Goal: Task Accomplishment & Management: Use online tool/utility

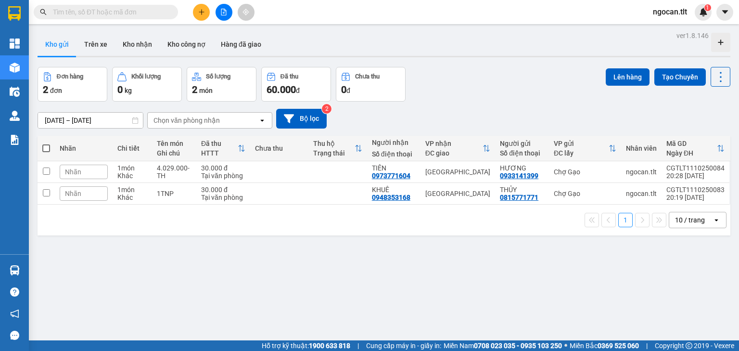
click at [494, 253] on div "ver 1.8.146 Kho gửi Trên xe Kho nhận Kho công nợ Hàng đã giao Đơn hàng 2 đơn Kh…" at bounding box center [384, 204] width 701 height 351
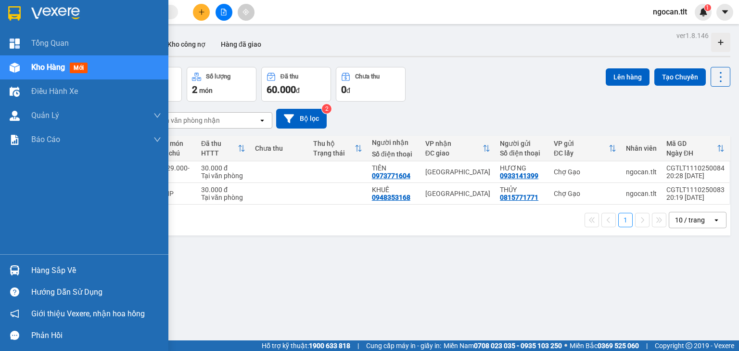
click at [3, 269] on div "Hàng sắp về" at bounding box center [84, 270] width 168 height 22
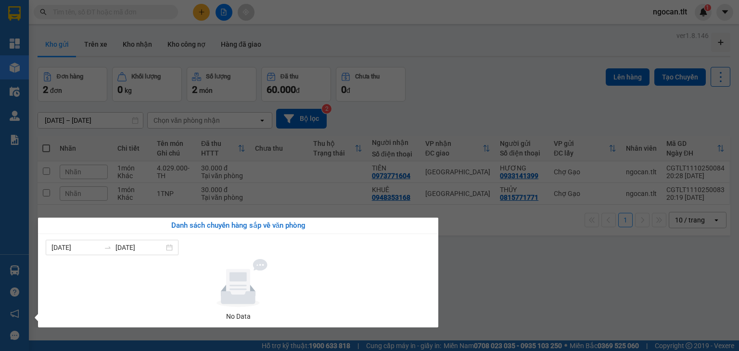
click at [501, 286] on section "Kết quả tìm kiếm ( 0 ) Bộ lọc No Data ngocan.tlt 1 Tổng Quan Kho hàng mới Điều …" at bounding box center [369, 175] width 739 height 351
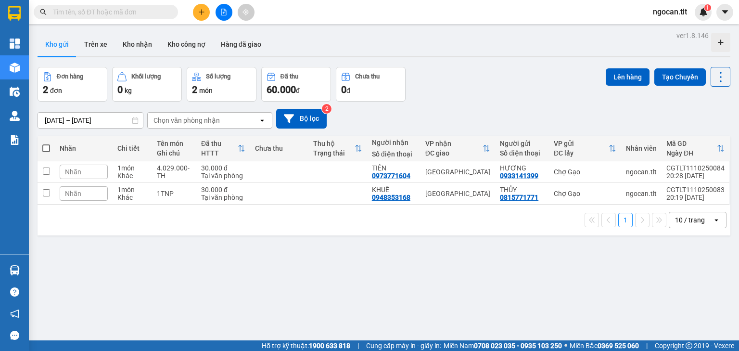
click at [42, 146] on span at bounding box center [46, 148] width 8 height 8
click at [46, 143] on input "checkbox" at bounding box center [46, 143] width 0 height 0
checkbox input "true"
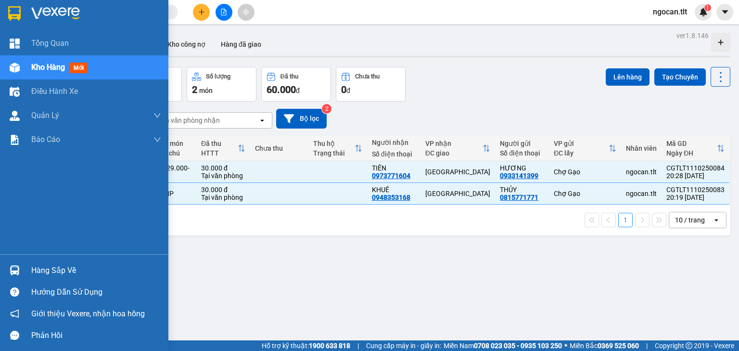
click at [1, 14] on div at bounding box center [84, 15] width 168 height 31
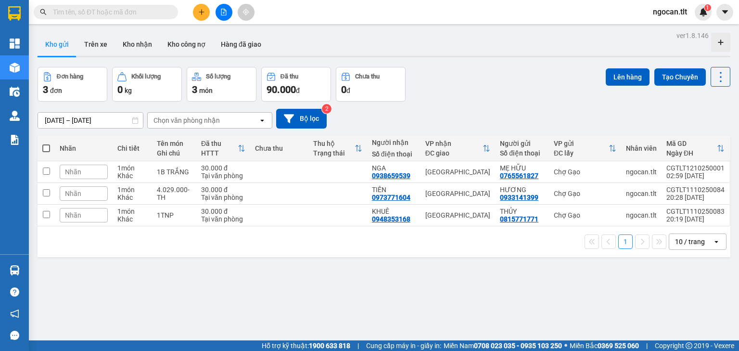
click at [49, 146] on span at bounding box center [46, 148] width 8 height 8
click at [46, 143] on input "checkbox" at bounding box center [46, 143] width 0 height 0
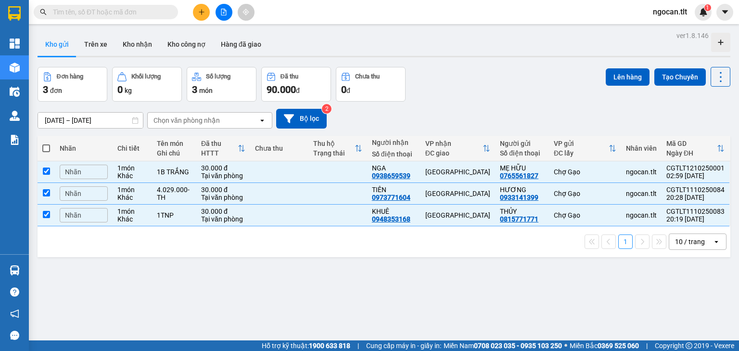
checkbox input "true"
click at [616, 78] on button "Lên hàng" at bounding box center [628, 76] width 44 height 17
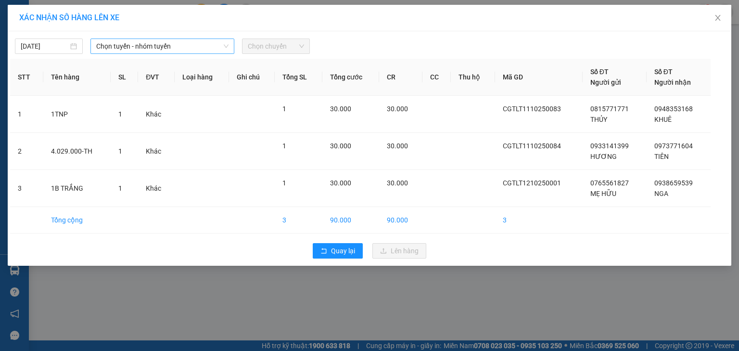
click at [138, 49] on span "Chọn tuyến - nhóm tuyến" at bounding box center [162, 46] width 132 height 14
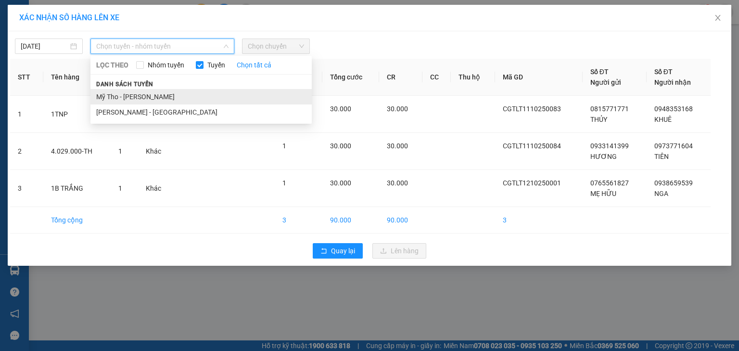
click at [144, 97] on li "Mỹ Tho - [PERSON_NAME]" at bounding box center [200, 96] width 221 height 15
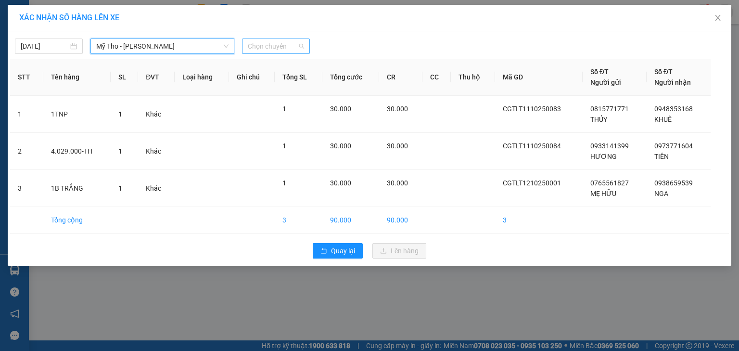
click at [254, 45] on span "Chọn chuyến" at bounding box center [276, 46] width 56 height 14
click at [352, 250] on span "Quay lại" at bounding box center [343, 250] width 24 height 11
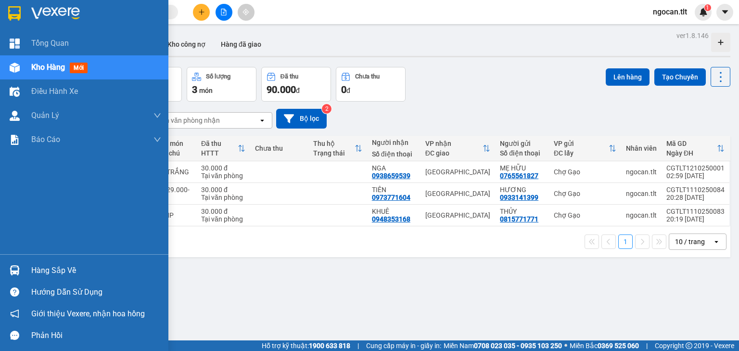
click at [13, 267] on div "Hàng sắp về" at bounding box center [84, 270] width 168 height 22
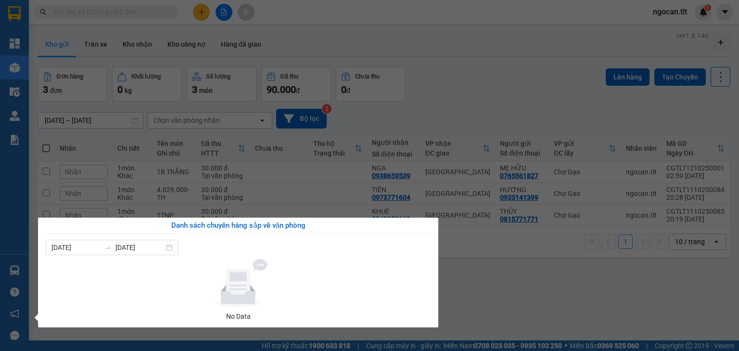
click at [13, 267] on div "Tổng Quan Kho hàng mới Điều hành xe Quản [PERSON_NAME] lý chuyến Quản lý khách …" at bounding box center [14, 175] width 29 height 351
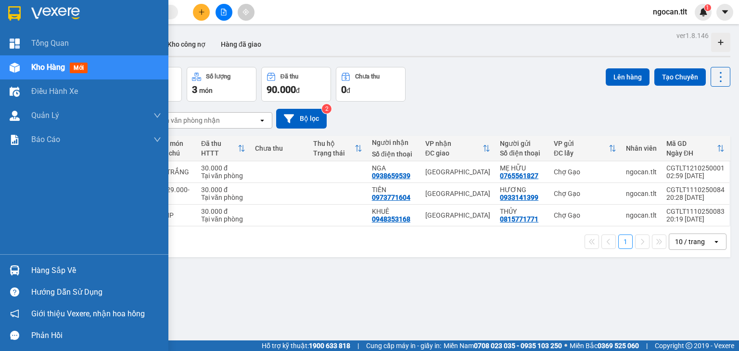
click at [13, 266] on img at bounding box center [15, 270] width 10 height 10
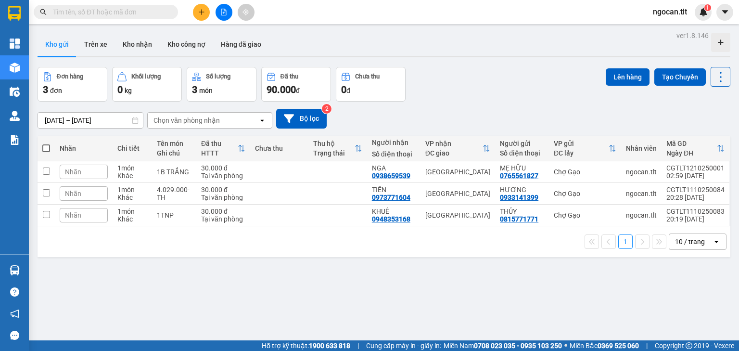
click at [133, 51] on section "Kết quả tìm kiếm ( 0 ) Bộ lọc No Data ngocan.tlt 1 Tổng Quan Kho hàng mới Điều …" at bounding box center [369, 175] width 739 height 351
click at [133, 51] on button "Kho nhận" at bounding box center [137, 44] width 45 height 23
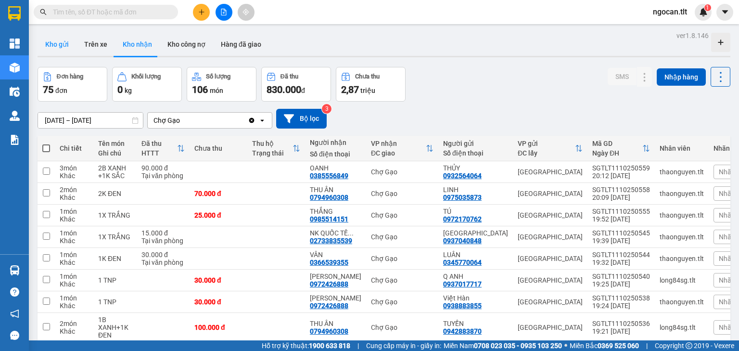
click at [48, 37] on button "Kho gửi" at bounding box center [57, 44] width 39 height 23
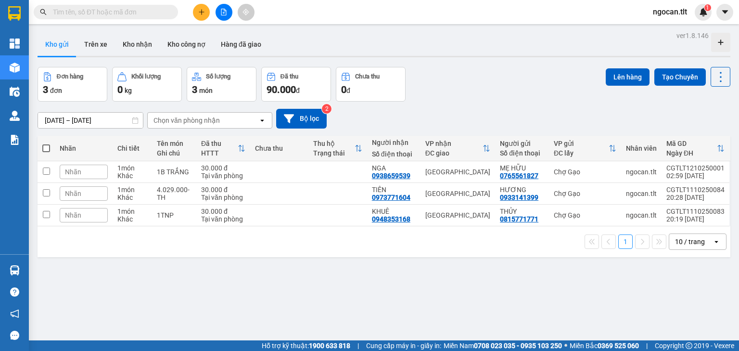
click at [41, 149] on th at bounding box center [46, 149] width 17 height 26
click at [42, 149] on span at bounding box center [46, 148] width 8 height 8
click at [46, 143] on input "checkbox" at bounding box center [46, 143] width 0 height 0
checkbox input "true"
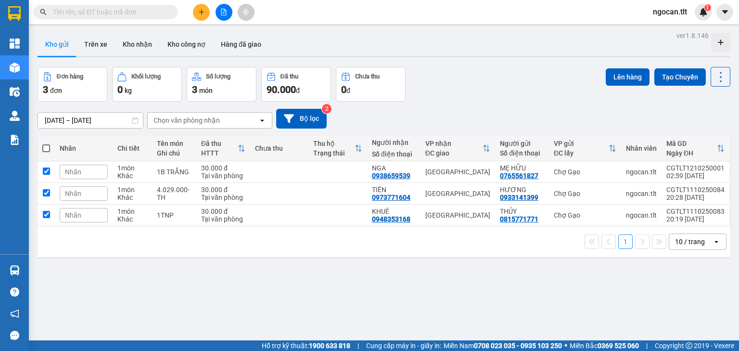
checkbox input "true"
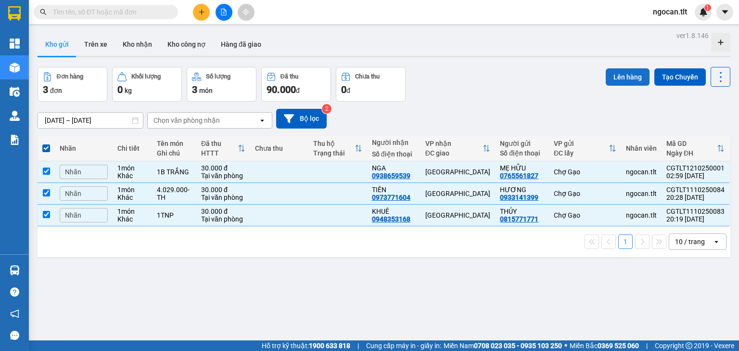
click at [609, 79] on button "Lên hàng" at bounding box center [628, 76] width 44 height 17
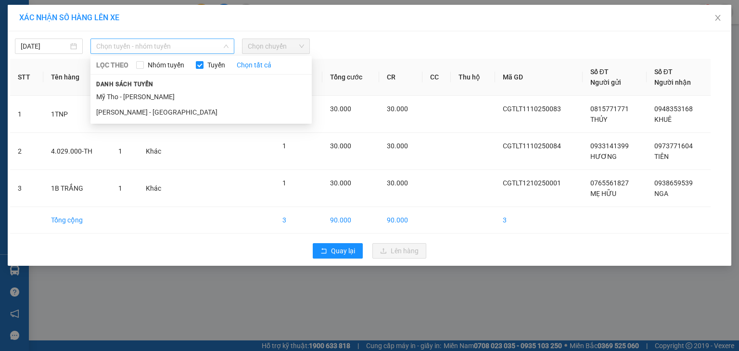
drag, startPoint x: 183, startPoint y: 48, endPoint x: 155, endPoint y: 75, distance: 38.1
click at [183, 49] on span "Chọn tuyến - nhóm tuyến" at bounding box center [162, 46] width 132 height 14
click at [145, 102] on li "Mỹ Tho - [PERSON_NAME]" at bounding box center [200, 96] width 221 height 15
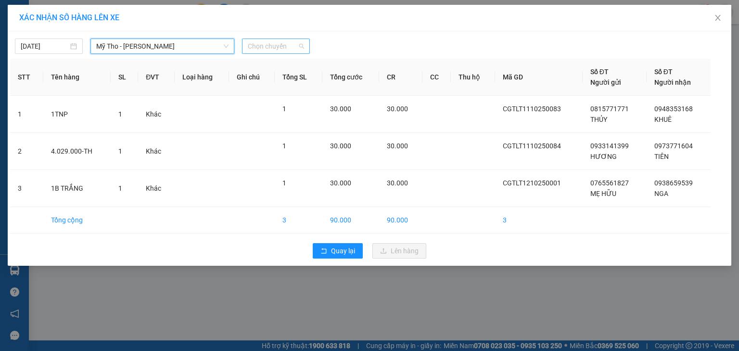
click at [255, 46] on span "Chọn chuyến" at bounding box center [276, 46] width 56 height 14
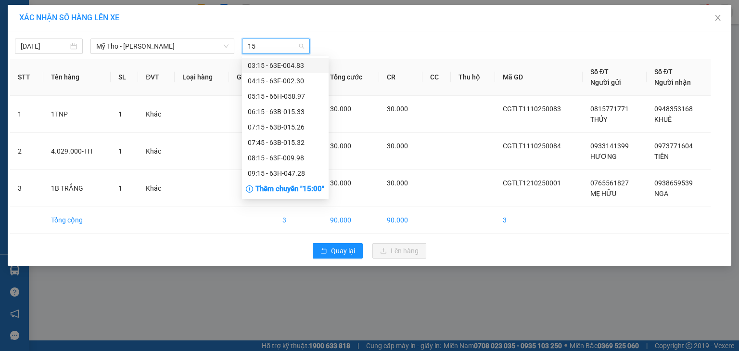
type input "1"
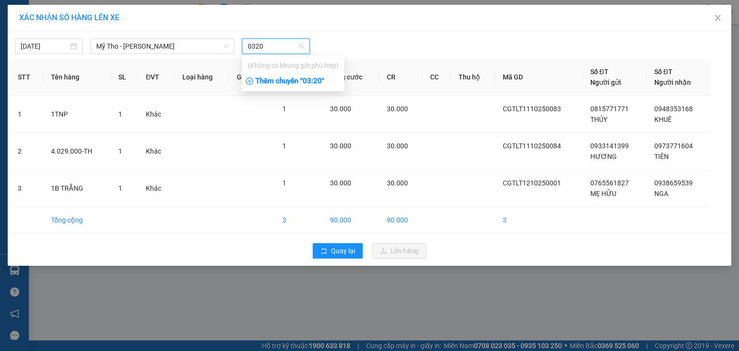
type input "0320"
click at [271, 79] on div "Thêm chuyến " 03:20 "" at bounding box center [293, 81] width 103 height 16
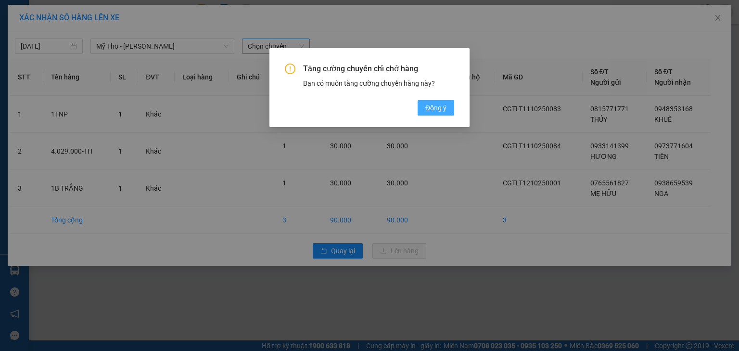
click at [433, 108] on span "Đồng ý" at bounding box center [435, 108] width 21 height 11
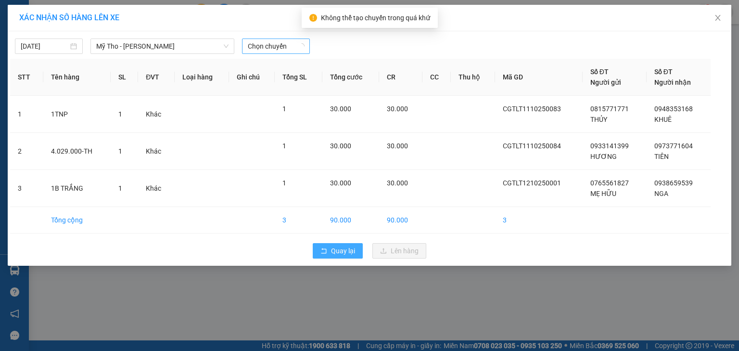
click at [348, 250] on span "Quay lại" at bounding box center [343, 250] width 24 height 11
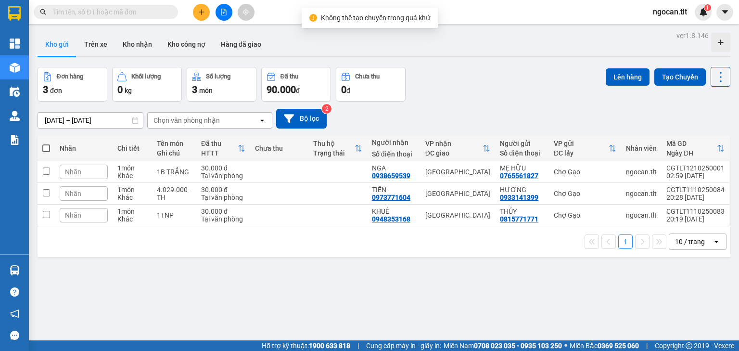
click at [49, 145] on span at bounding box center [46, 148] width 8 height 8
click at [46, 143] on input "checkbox" at bounding box center [46, 143] width 0 height 0
checkbox input "true"
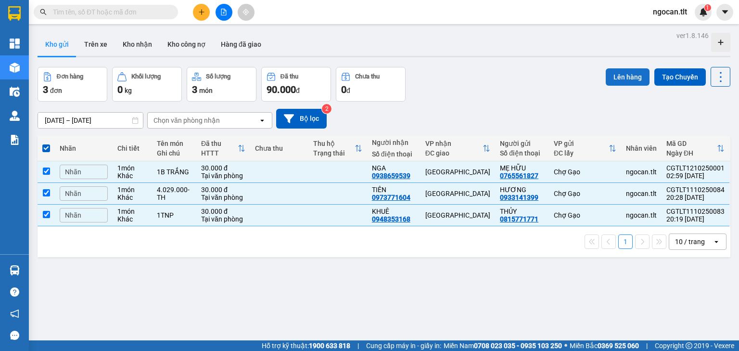
click at [609, 82] on button "Lên hàng" at bounding box center [628, 76] width 44 height 17
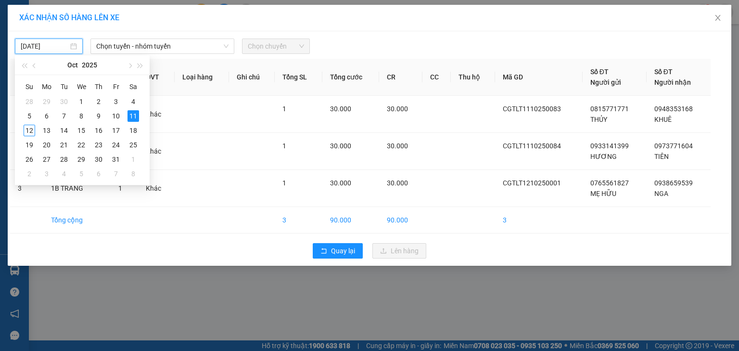
click at [45, 49] on input "[DATE]" at bounding box center [45, 46] width 48 height 11
click at [29, 128] on div "12" at bounding box center [30, 131] width 12 height 12
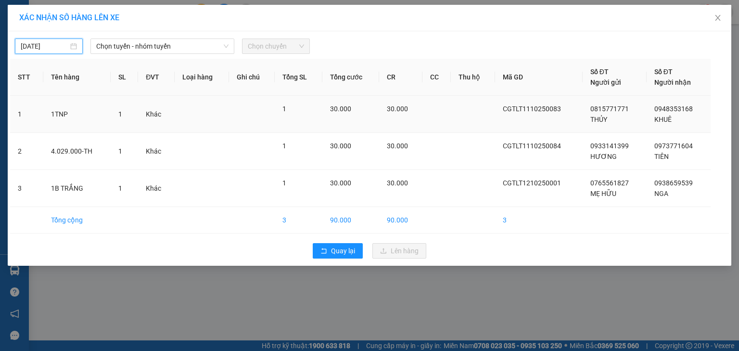
type input "[DATE]"
click at [162, 37] on div "[DATE] Chọn tuyến - nhóm tuyến Chọn chuyến" at bounding box center [369, 44] width 719 height 20
click at [162, 46] on span "Chọn tuyến - nhóm tuyến" at bounding box center [162, 46] width 132 height 14
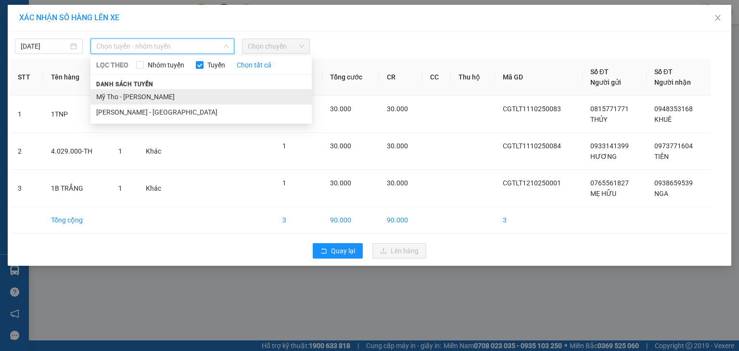
click at [156, 99] on li "Mỹ Tho - [PERSON_NAME]" at bounding box center [200, 96] width 221 height 15
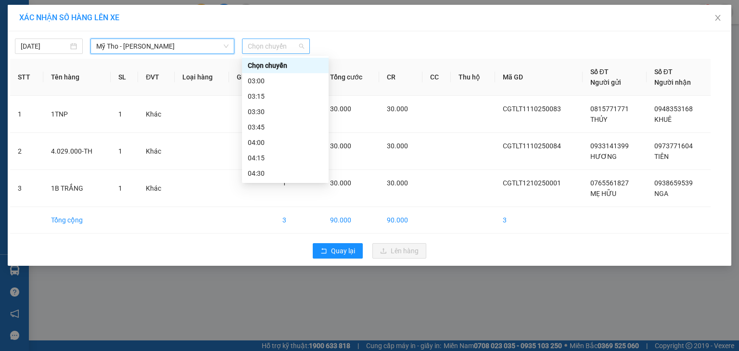
click at [264, 45] on span "Chọn chuyến" at bounding box center [276, 46] width 56 height 14
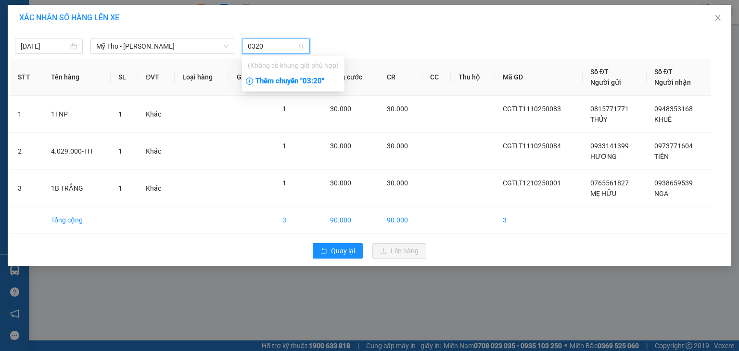
type input "0320"
click at [267, 82] on div "Thêm chuyến " 03:20 "" at bounding box center [293, 81] width 103 height 16
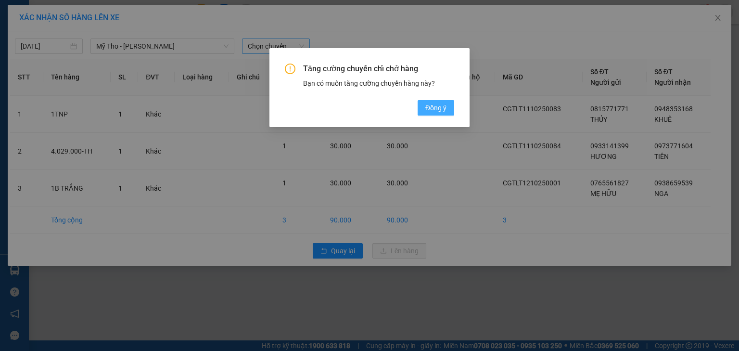
click at [422, 105] on button "Đồng ý" at bounding box center [436, 107] width 37 height 15
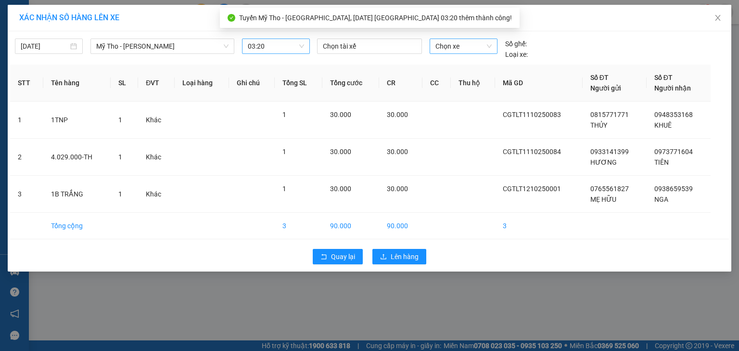
click at [456, 46] on span "Chọn xe" at bounding box center [464, 46] width 56 height 14
type input "283"
click at [459, 69] on div "63F-002.83" at bounding box center [464, 65] width 56 height 11
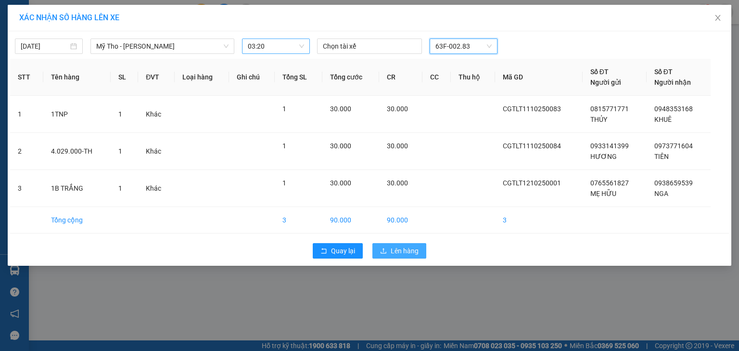
click at [397, 252] on span "Lên hàng" at bounding box center [405, 250] width 28 height 11
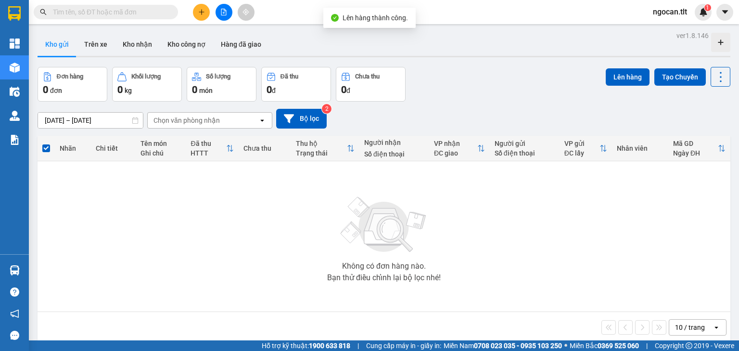
click at [229, 13] on button at bounding box center [224, 12] width 17 height 17
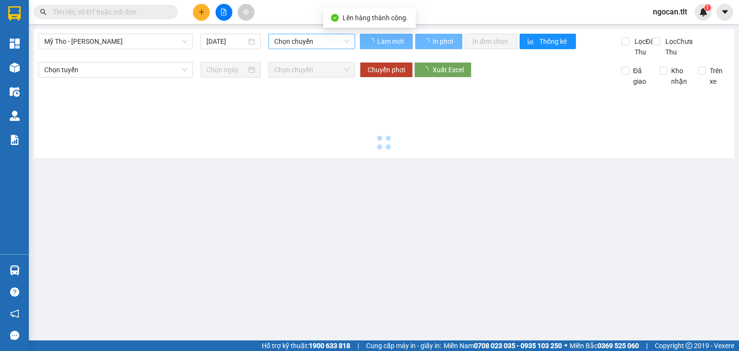
type input "[DATE]"
click at [286, 43] on span "Chọn chuyến" at bounding box center [312, 41] width 76 height 14
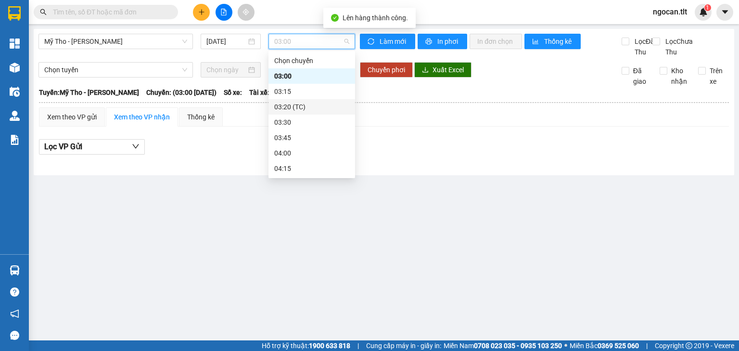
click at [321, 108] on div "03:20 (TC)" at bounding box center [311, 107] width 75 height 11
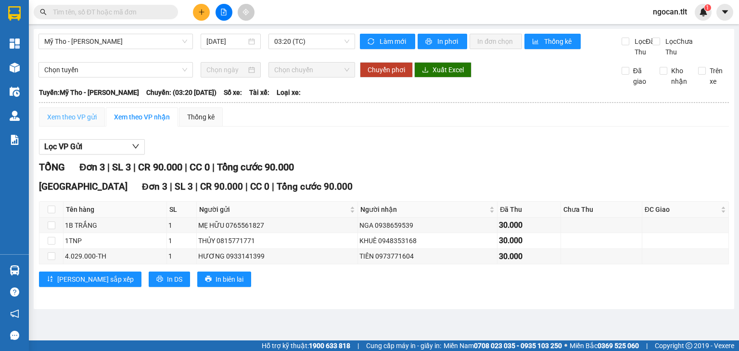
drag, startPoint x: 46, startPoint y: 114, endPoint x: 48, endPoint y: 124, distance: 9.9
click at [46, 107] on th at bounding box center [384, 102] width 691 height 9
click at [61, 122] on div "Xem theo VP gửi" at bounding box center [72, 117] width 50 height 11
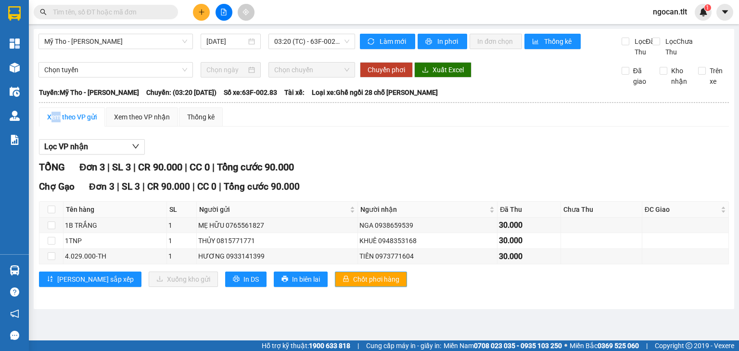
click at [335, 287] on button "Chốt phơi hàng" at bounding box center [371, 278] width 72 height 15
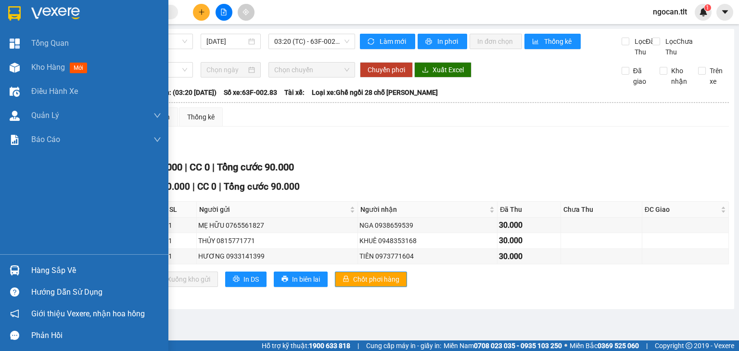
click at [13, 262] on div at bounding box center [14, 270] width 17 height 17
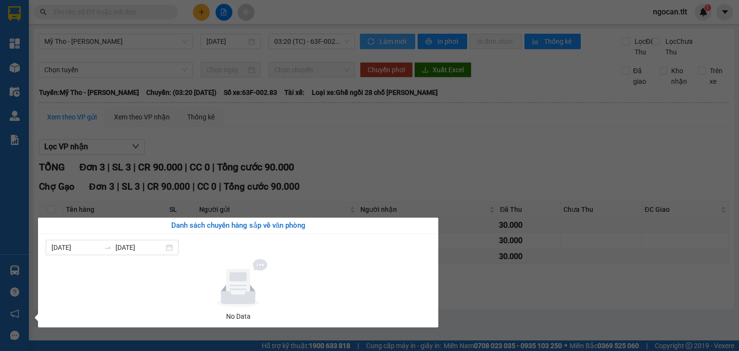
click at [377, 43] on section "Kết quả tìm kiếm ( 0 ) Bộ lọc No Data ngocan.tlt 1 Tổng Quan Kho hàng mới Điều …" at bounding box center [369, 175] width 739 height 351
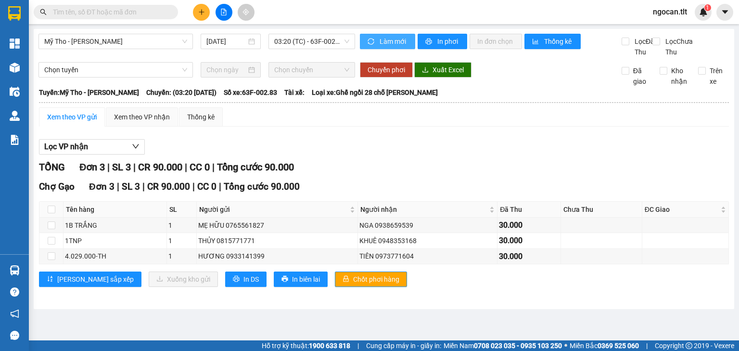
click at [377, 44] on button "Làm mới" at bounding box center [387, 41] width 55 height 15
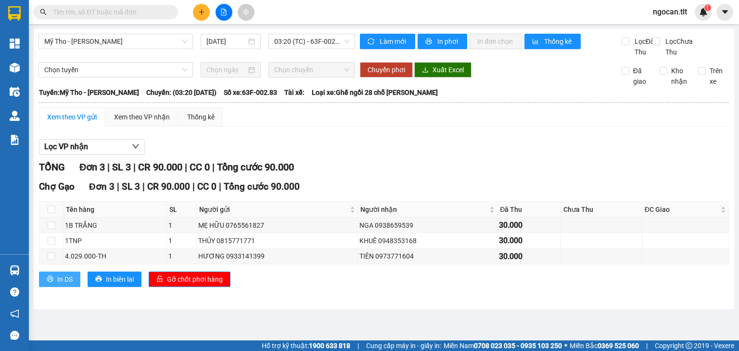
click at [76, 282] on button "In DS" at bounding box center [59, 278] width 41 height 15
click at [366, 36] on button "Làm mới" at bounding box center [387, 41] width 55 height 15
click at [182, 284] on span "Gỡ chốt phơi hàng" at bounding box center [195, 279] width 56 height 11
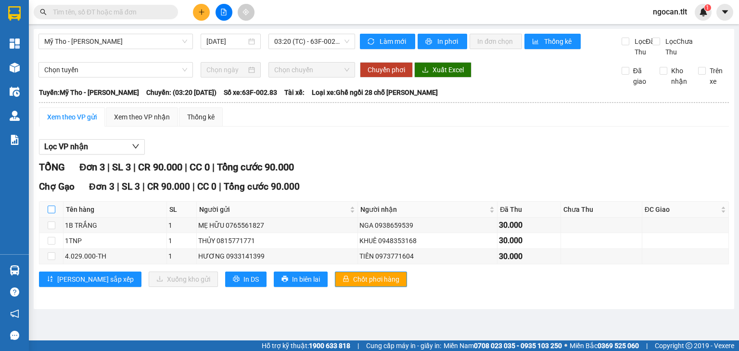
click at [54, 213] on input "checkbox" at bounding box center [52, 210] width 8 height 8
checkbox input "true"
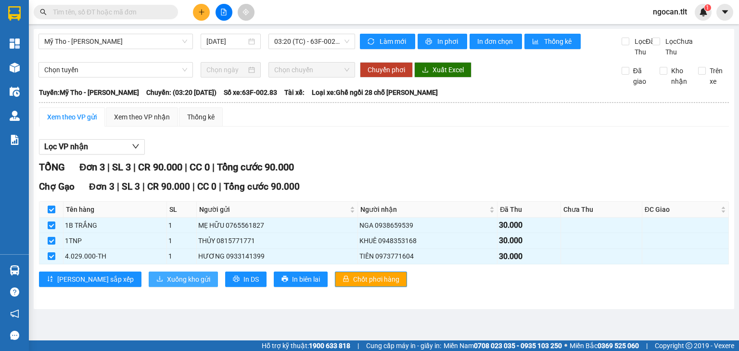
click at [156, 282] on icon "download" at bounding box center [159, 278] width 7 height 7
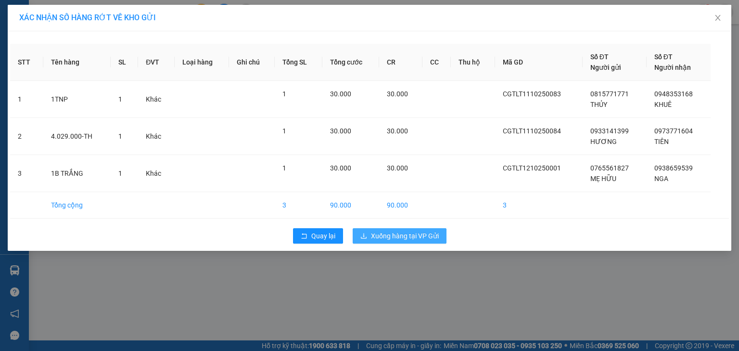
click at [412, 238] on span "Xuống hàng tại VP Gửi" at bounding box center [405, 236] width 68 height 11
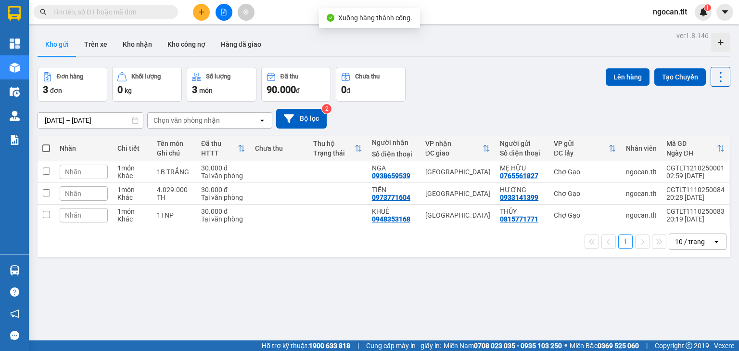
click at [44, 149] on span at bounding box center [46, 148] width 8 height 8
click at [46, 143] on input "checkbox" at bounding box center [46, 143] width 0 height 0
checkbox input "true"
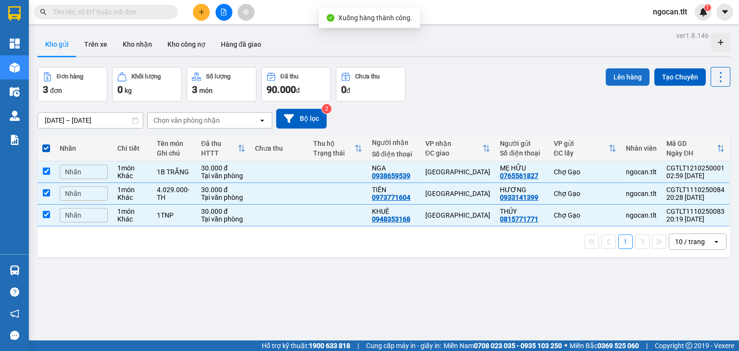
click at [616, 81] on button "Lên hàng" at bounding box center [628, 76] width 44 height 17
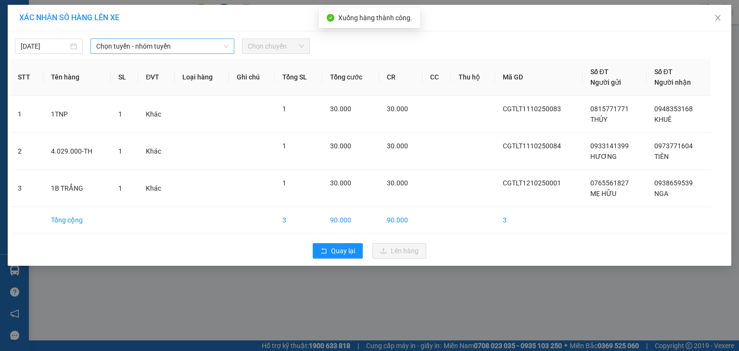
click at [180, 44] on span "Chọn tuyến - nhóm tuyến" at bounding box center [162, 46] width 132 height 14
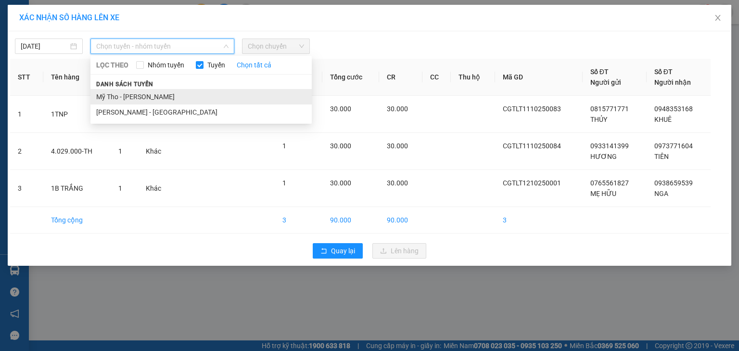
click at [131, 95] on li "Mỹ Tho - [PERSON_NAME]" at bounding box center [200, 96] width 221 height 15
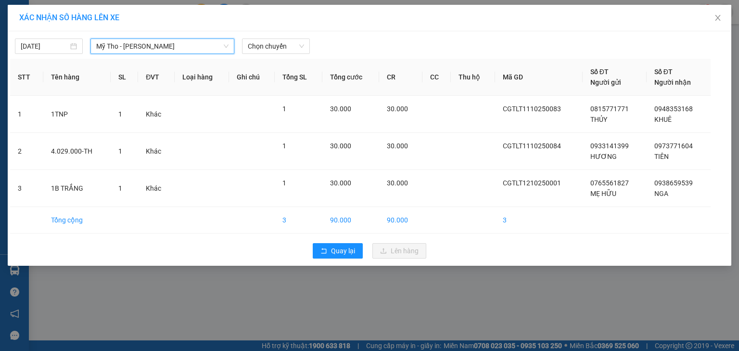
click at [4, 40] on div "XÁC NHẬN SỐ HÀNG LÊN XE [DATE] [GEOGRAPHIC_DATA] - [GEOGRAPHIC_DATA] - [PERSON_…" at bounding box center [369, 175] width 739 height 351
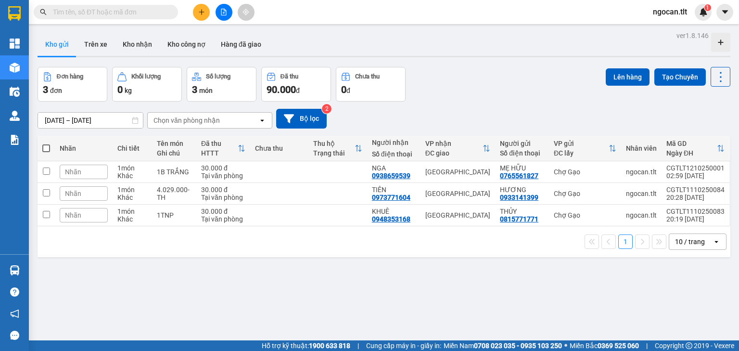
click at [47, 151] on span at bounding box center [46, 148] width 8 height 8
click at [46, 143] on input "checkbox" at bounding box center [46, 143] width 0 height 0
checkbox input "true"
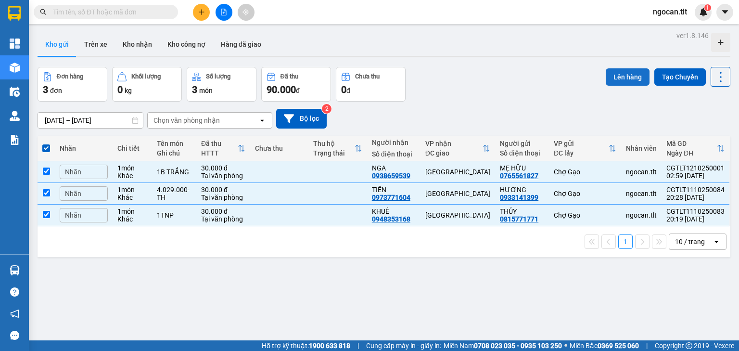
click at [615, 73] on button "Lên hàng" at bounding box center [628, 76] width 44 height 17
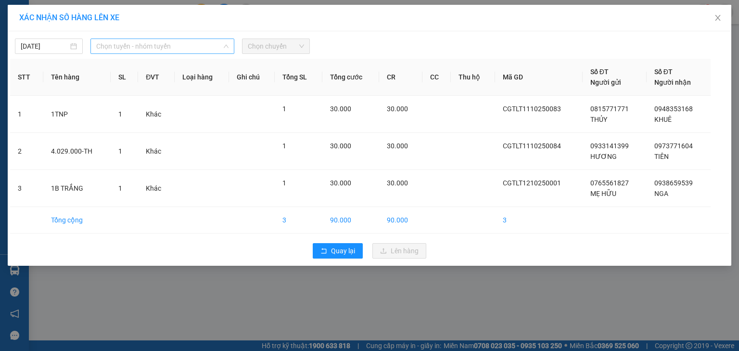
click at [130, 45] on span "Chọn tuyến - nhóm tuyến" at bounding box center [162, 46] width 132 height 14
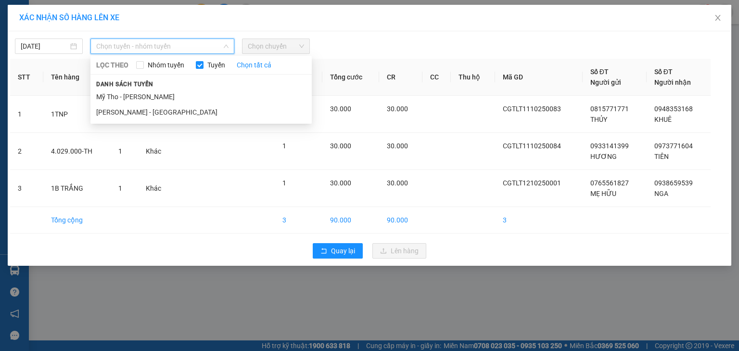
drag, startPoint x: 126, startPoint y: 100, endPoint x: 98, endPoint y: 79, distance: 35.0
click at [125, 100] on li "Mỹ Tho - [PERSON_NAME]" at bounding box center [200, 96] width 221 height 15
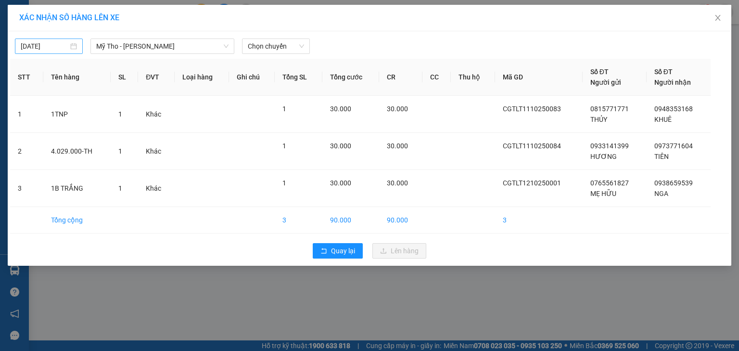
click at [27, 39] on div "[DATE]" at bounding box center [49, 46] width 68 height 15
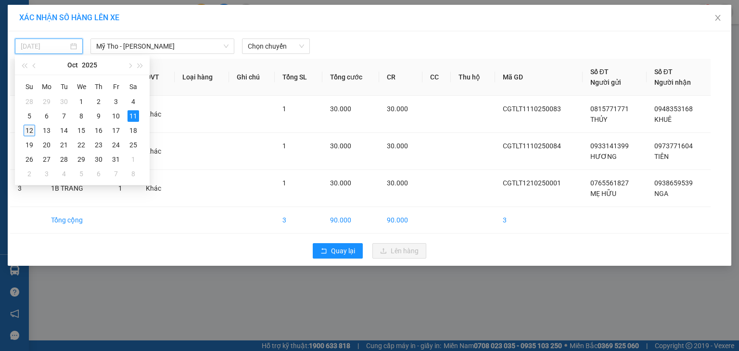
drag, startPoint x: 29, startPoint y: 129, endPoint x: 164, endPoint y: 86, distance: 142.0
click at [29, 129] on div "12" at bounding box center [30, 131] width 12 height 12
type input "[DATE]"
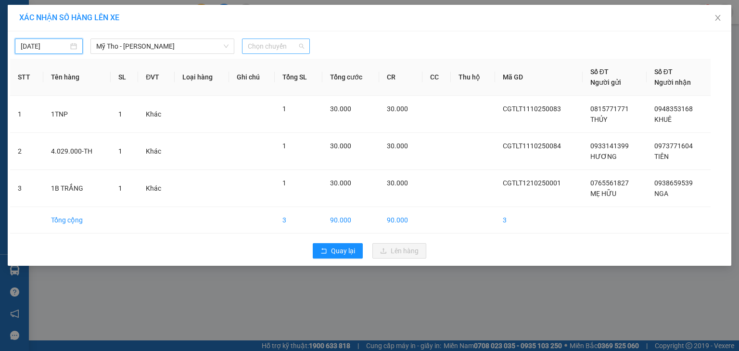
click at [293, 46] on span "Chọn chuyến" at bounding box center [276, 46] width 56 height 14
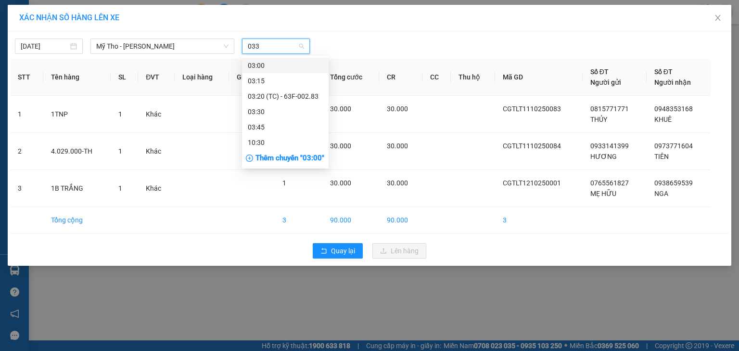
type input "0330"
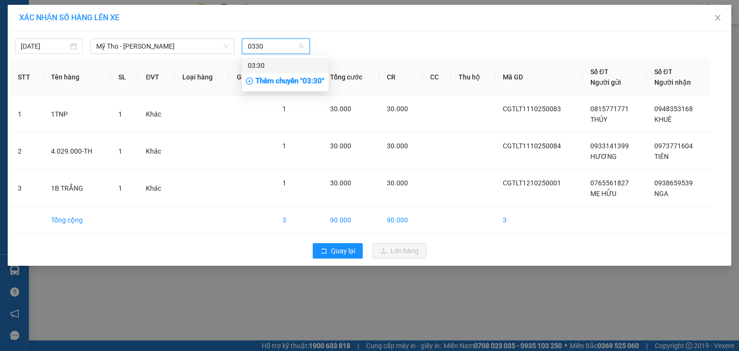
drag, startPoint x: 279, startPoint y: 64, endPoint x: 291, endPoint y: 61, distance: 12.4
click at [279, 64] on div "03:30" at bounding box center [285, 65] width 75 height 11
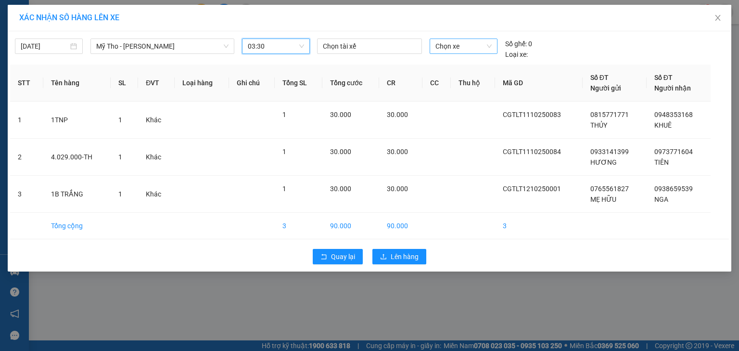
click at [443, 43] on span "Chọn xe" at bounding box center [464, 46] width 56 height 14
type input "533"
click at [451, 64] on div "63B-015.33" at bounding box center [464, 65] width 56 height 11
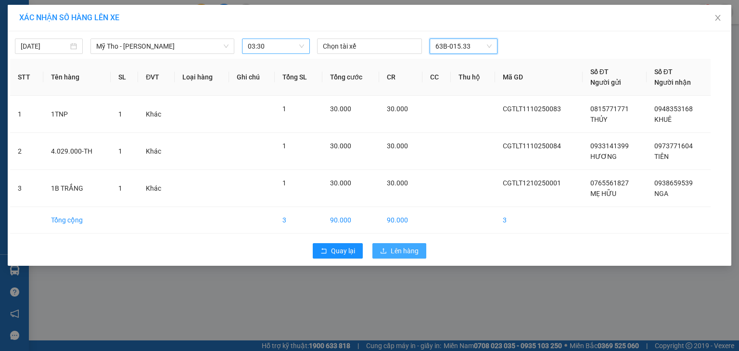
click at [404, 254] on span "Lên hàng" at bounding box center [405, 250] width 28 height 11
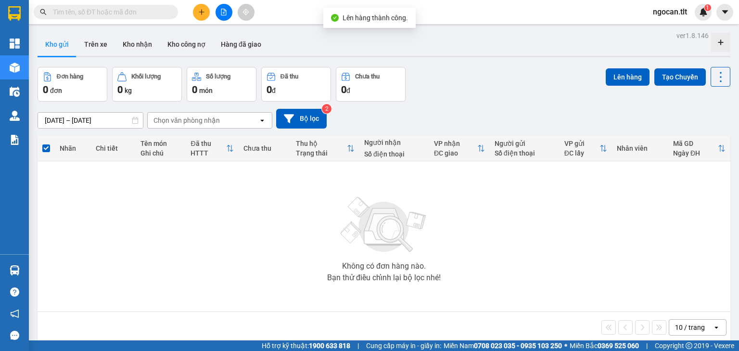
click at [216, 9] on button at bounding box center [224, 12] width 17 height 17
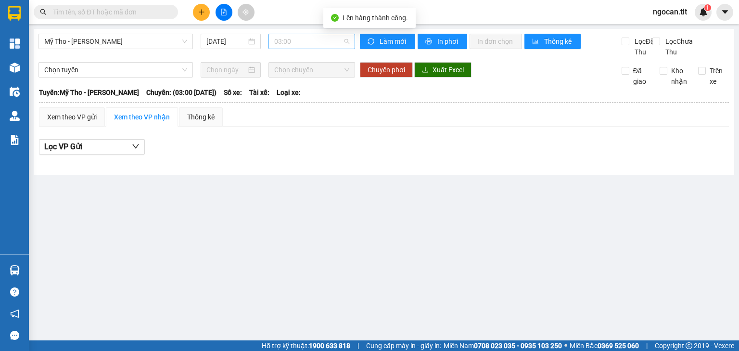
click at [273, 41] on div "03:00" at bounding box center [312, 41] width 87 height 15
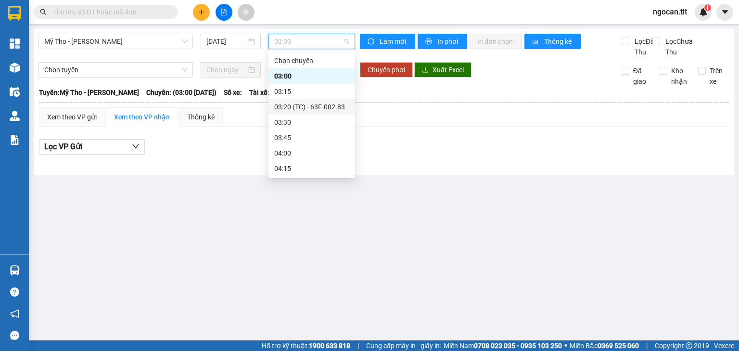
click at [307, 104] on div "03:20 (TC) - 63F-002.83" at bounding box center [311, 107] width 75 height 11
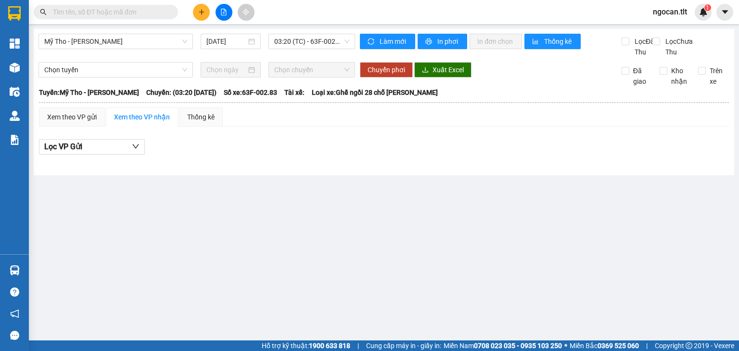
drag, startPoint x: 302, startPoint y: 29, endPoint x: 304, endPoint y: 82, distance: 53.5
click at [302, 30] on div "Mỹ Tho - [PERSON_NAME] [DATE] 03:20 (TC) - 63F-002.83 Làm mới In phơi In đơn ch…" at bounding box center [384, 102] width 701 height 146
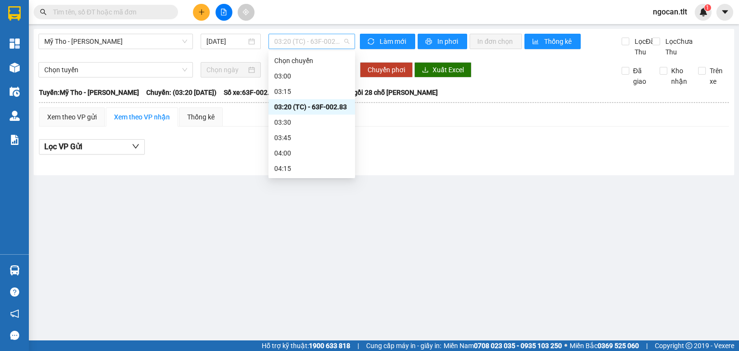
click at [319, 41] on span "03:20 (TC) - 63F-002.83" at bounding box center [312, 41] width 76 height 14
click at [325, 129] on div "03:30" at bounding box center [312, 122] width 87 height 15
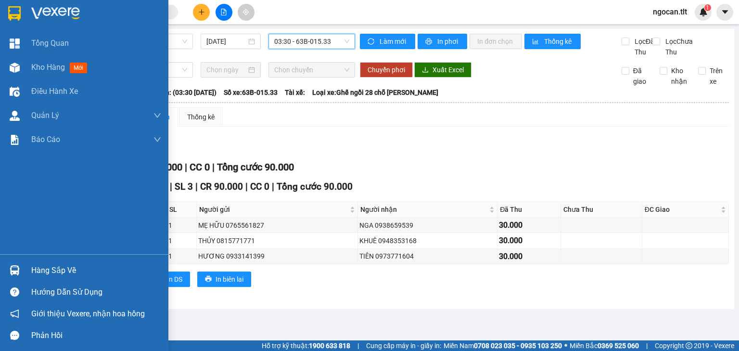
click at [16, 268] on img at bounding box center [15, 270] width 10 height 10
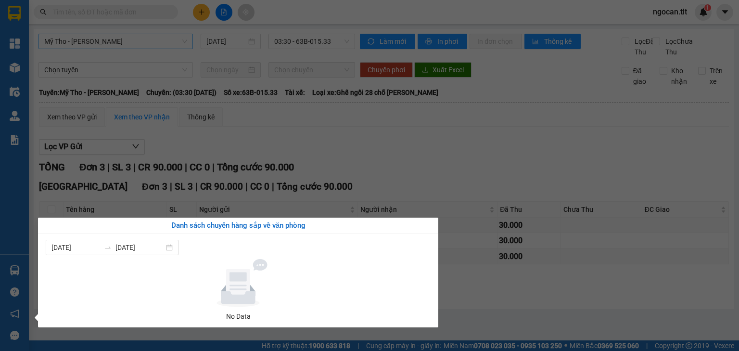
click at [146, 44] on section "Kết quả tìm kiếm ( 0 ) Bộ lọc No Data ngocan.tlt 1 Tổng Quan Kho hàng mới Điều …" at bounding box center [369, 175] width 739 height 351
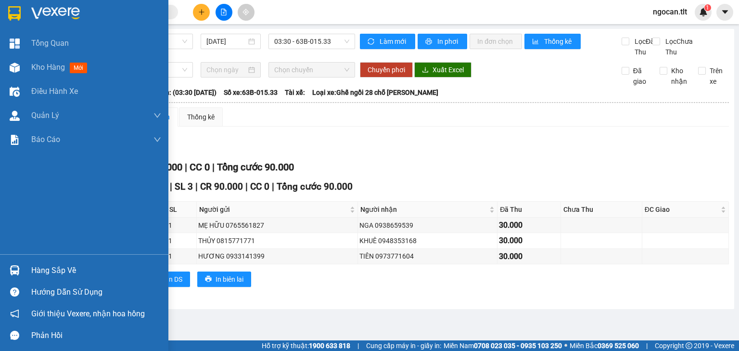
click at [24, 29] on div at bounding box center [84, 15] width 168 height 31
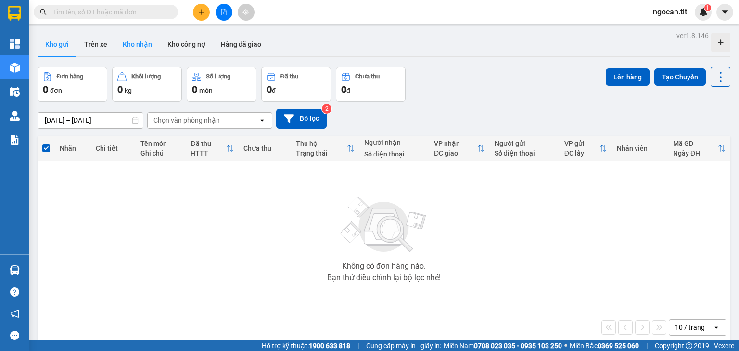
click at [129, 39] on button "Kho nhận" at bounding box center [137, 44] width 45 height 23
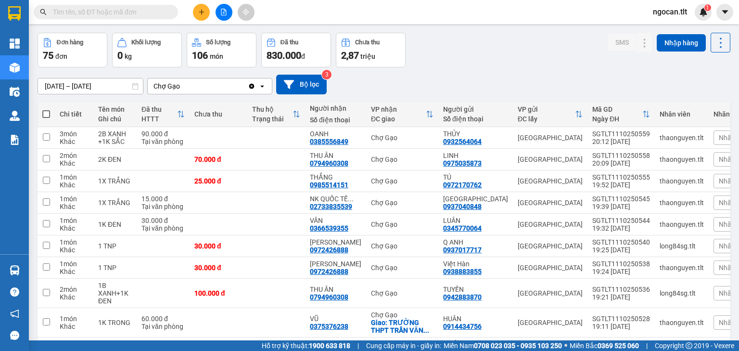
scroll to position [94, 0]
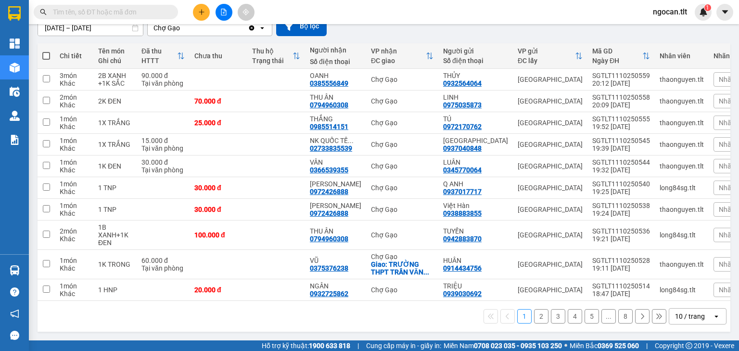
drag, startPoint x: 709, startPoint y: 325, endPoint x: 705, endPoint y: 318, distance: 9.1
click at [708, 324] on div "1 2 3 4 5 ... 8 10 / trang open" at bounding box center [384, 316] width 693 height 31
click at [705, 318] on div "10 / trang" at bounding box center [691, 316] width 43 height 15
click at [701, 309] on div "10 / trang" at bounding box center [691, 316] width 43 height 15
click at [703, 313] on div "10 / trang" at bounding box center [691, 316] width 43 height 15
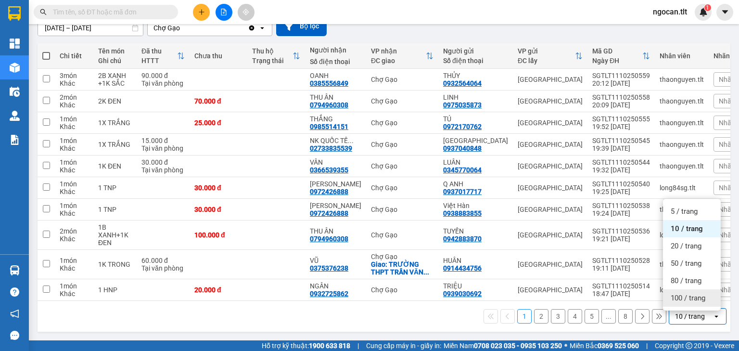
click at [697, 298] on span "100 / trang" at bounding box center [688, 298] width 35 height 10
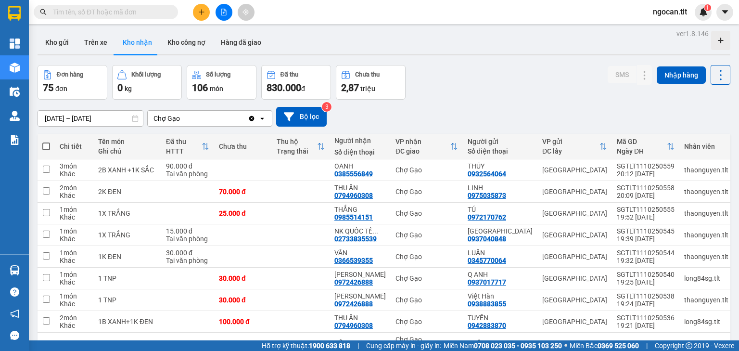
scroll to position [0, 0]
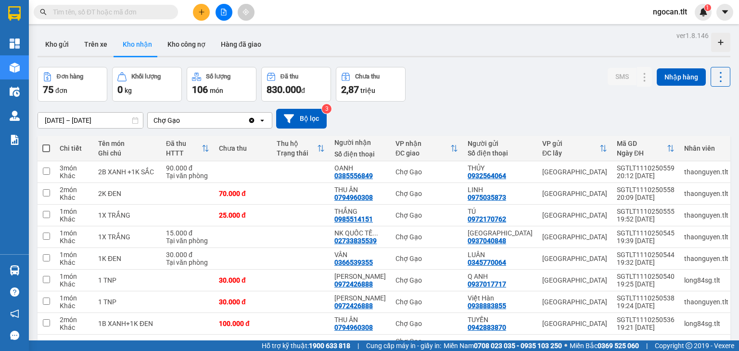
click at [59, 56] on div at bounding box center [384, 56] width 693 height 1
click at [58, 52] on button "Kho gửi" at bounding box center [57, 44] width 39 height 23
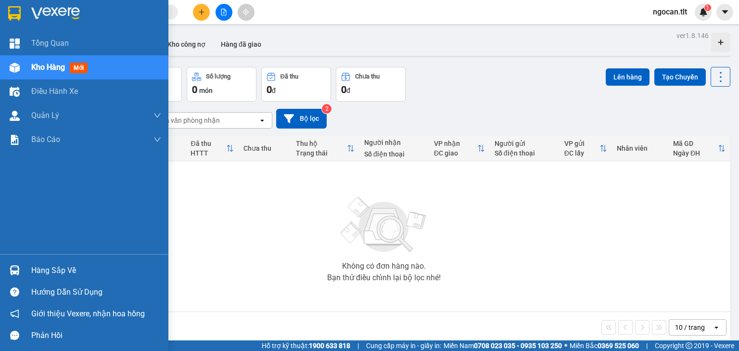
click at [26, 266] on div "Hàng sắp về" at bounding box center [84, 270] width 168 height 22
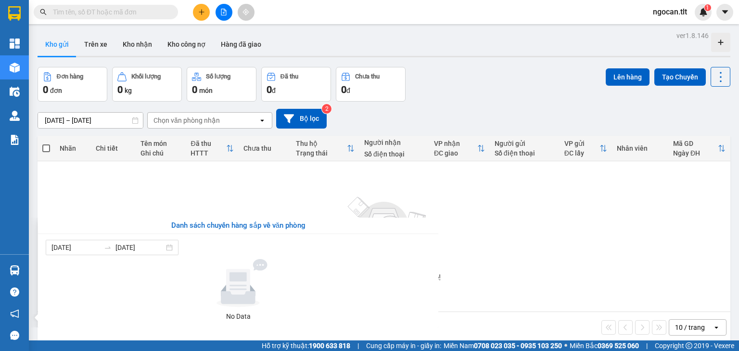
click at [227, 13] on section "Kết quả tìm kiếm ( 0 ) Bộ lọc No Data ngocan.tlt 1 Tổng Quan Kho hàng mới Điều …" at bounding box center [369, 175] width 739 height 351
